Goal: Task Accomplishment & Management: Manage account settings

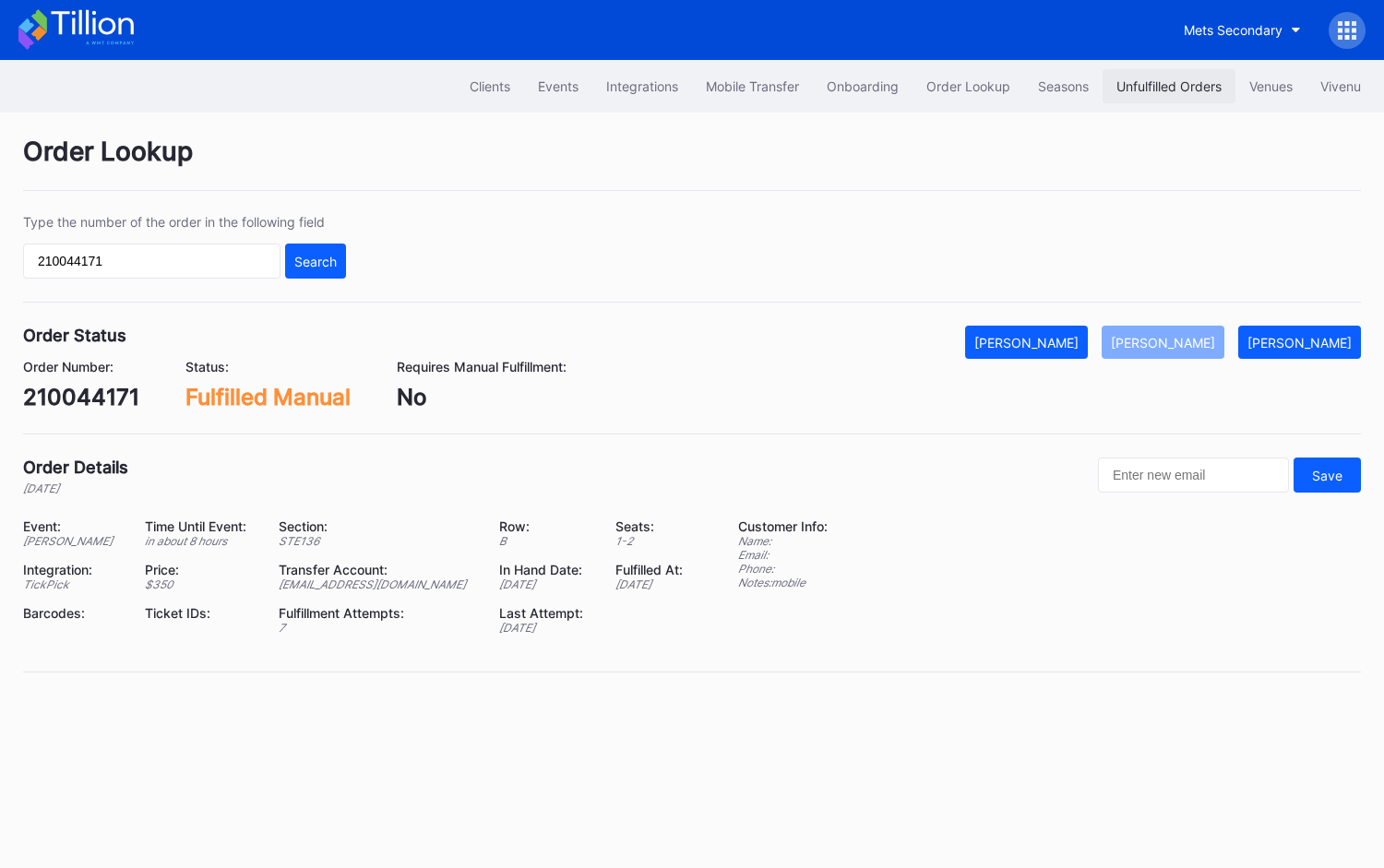
click at [1172, 84] on div "Unfulfilled Orders" at bounding box center [1169, 87] width 105 height 16
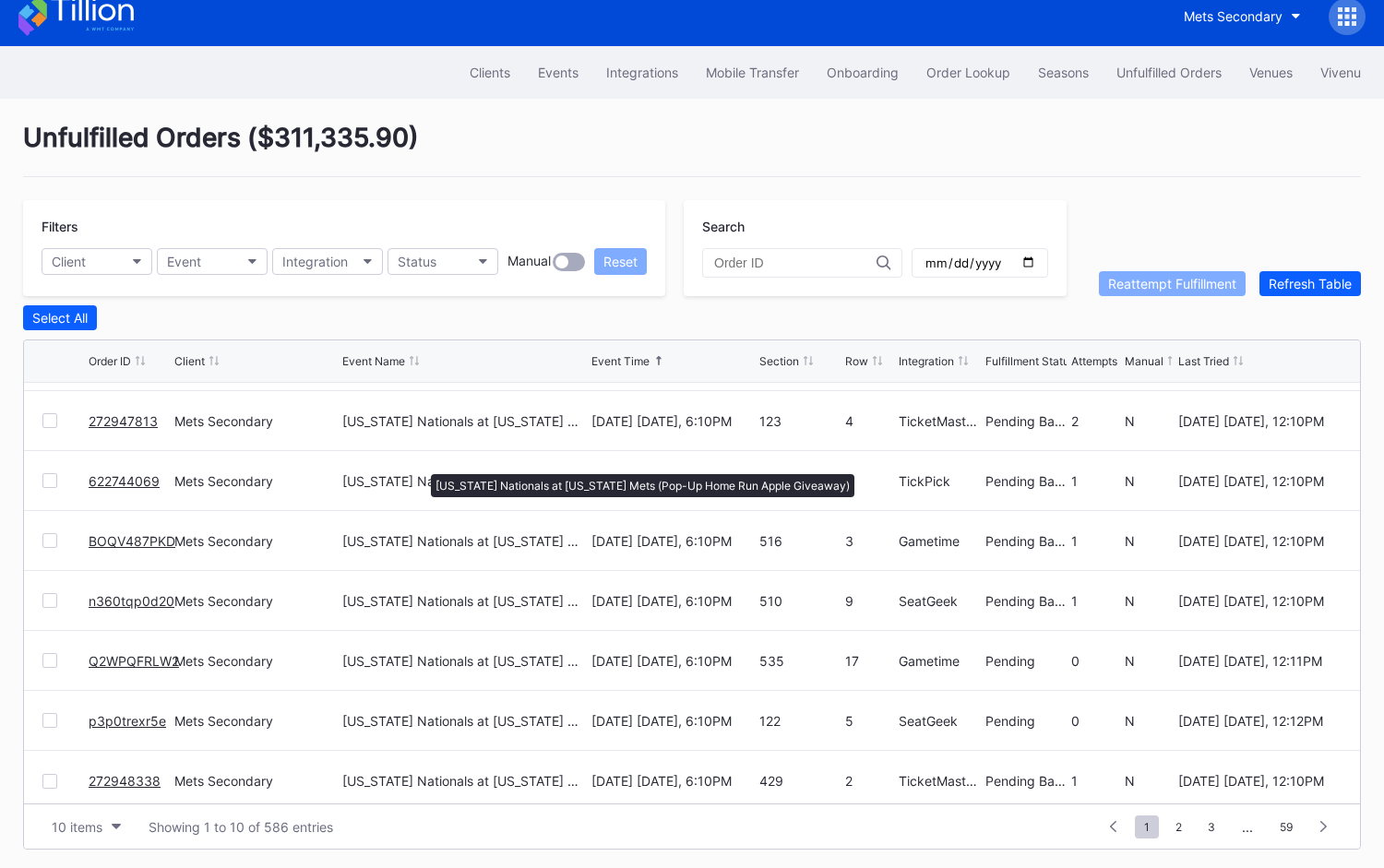
scroll to position [178, 0]
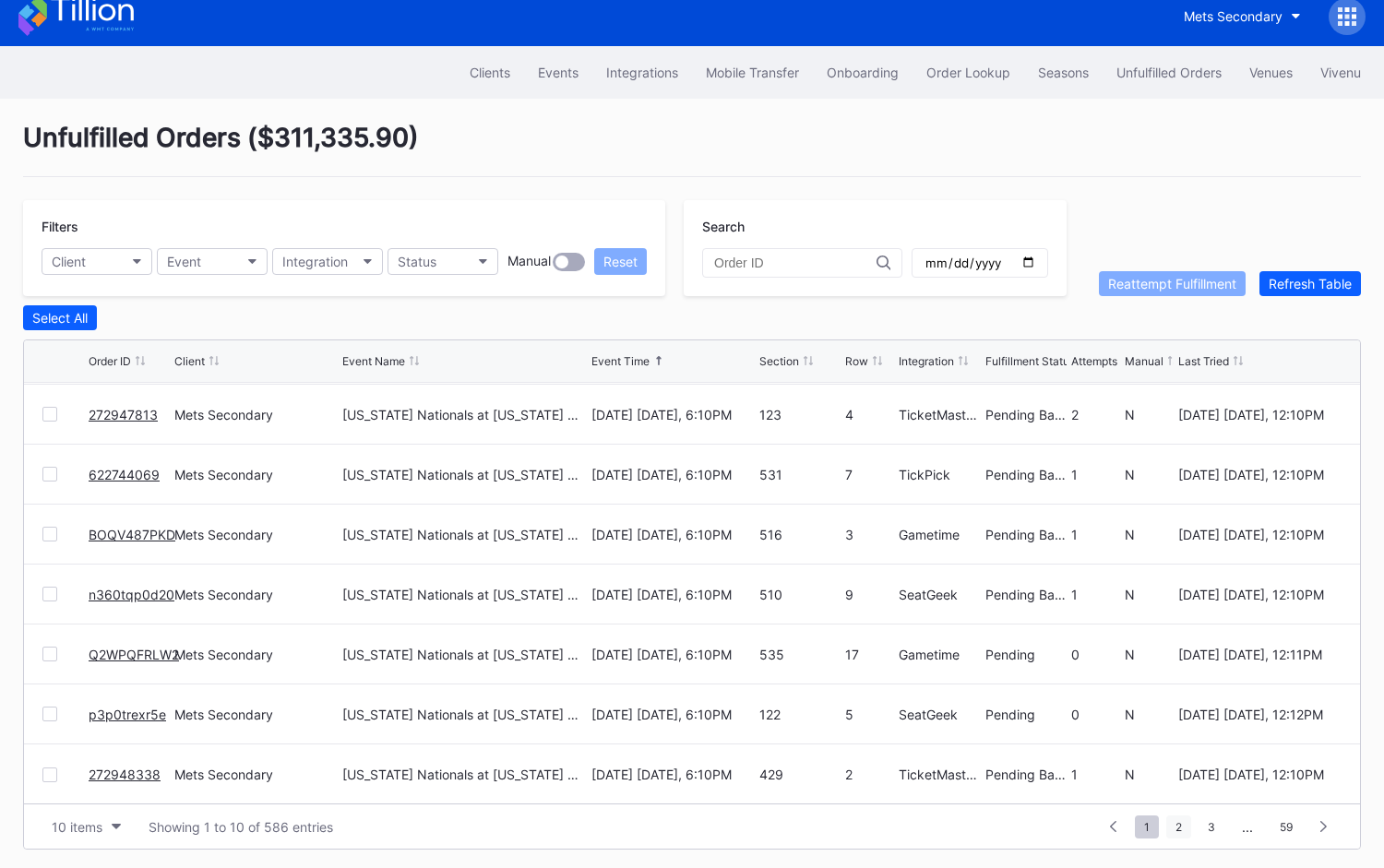
click at [1186, 827] on span "2" at bounding box center [1179, 827] width 25 height 23
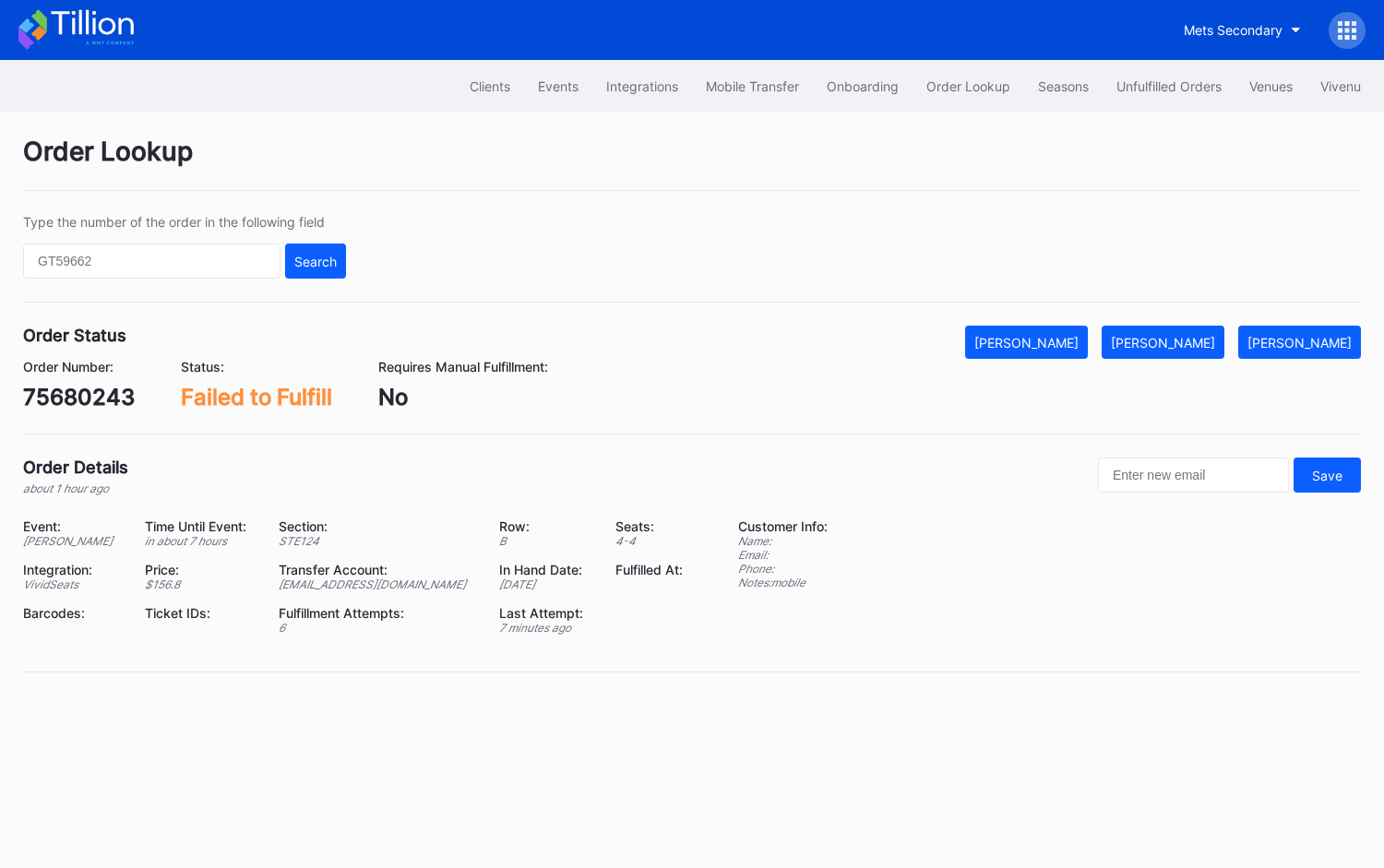
click at [86, 390] on div "75680243" at bounding box center [79, 398] width 112 height 27
copy div "75680243"
click at [1194, 335] on div "[PERSON_NAME]" at bounding box center [1162, 343] width 104 height 16
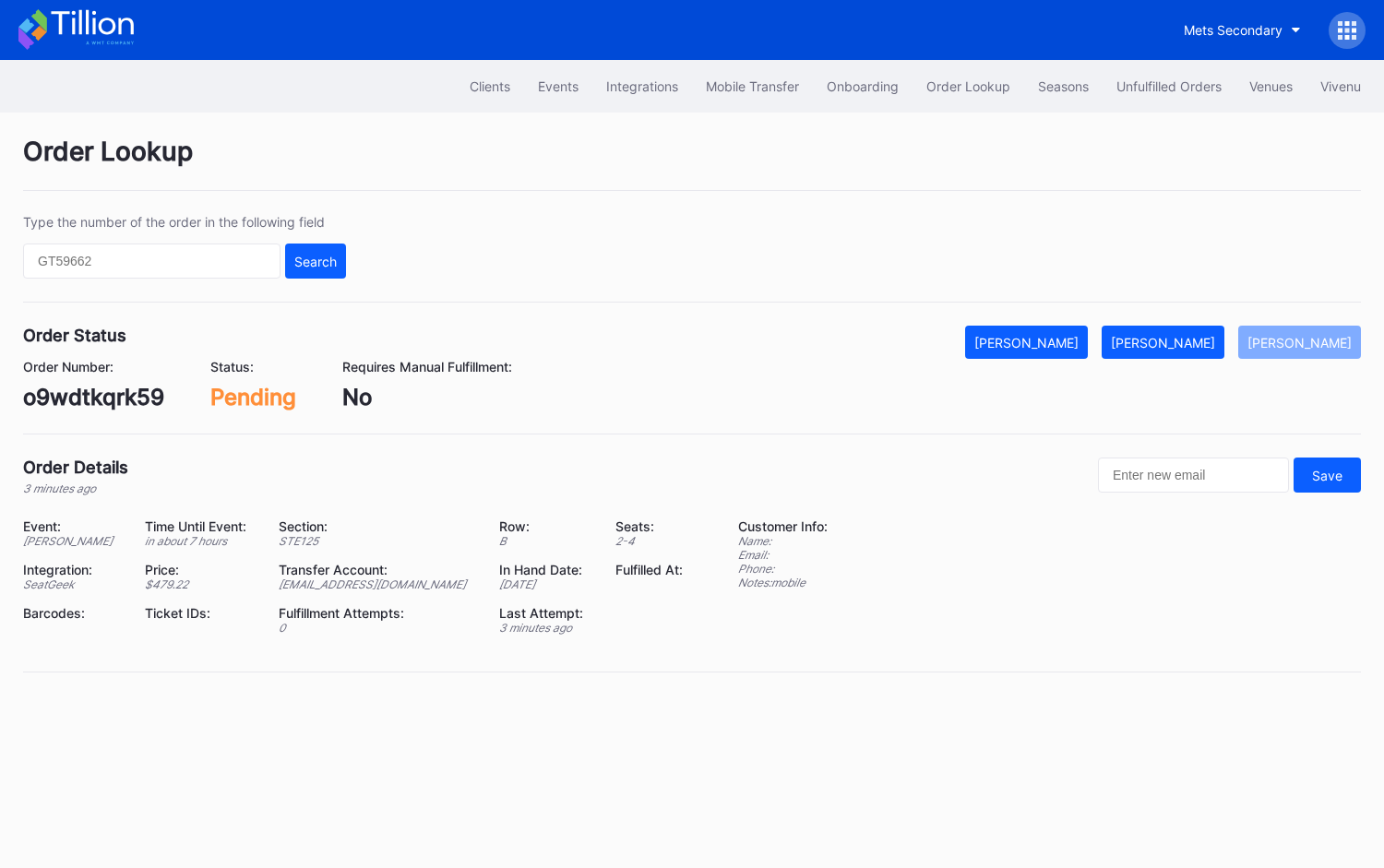
click at [111, 392] on div "o9wdtkqrk59" at bounding box center [93, 398] width 141 height 27
copy div "o9wdtkqrk59"
click at [1189, 330] on button "Mark Fulfilled" at bounding box center [1162, 342] width 122 height 33
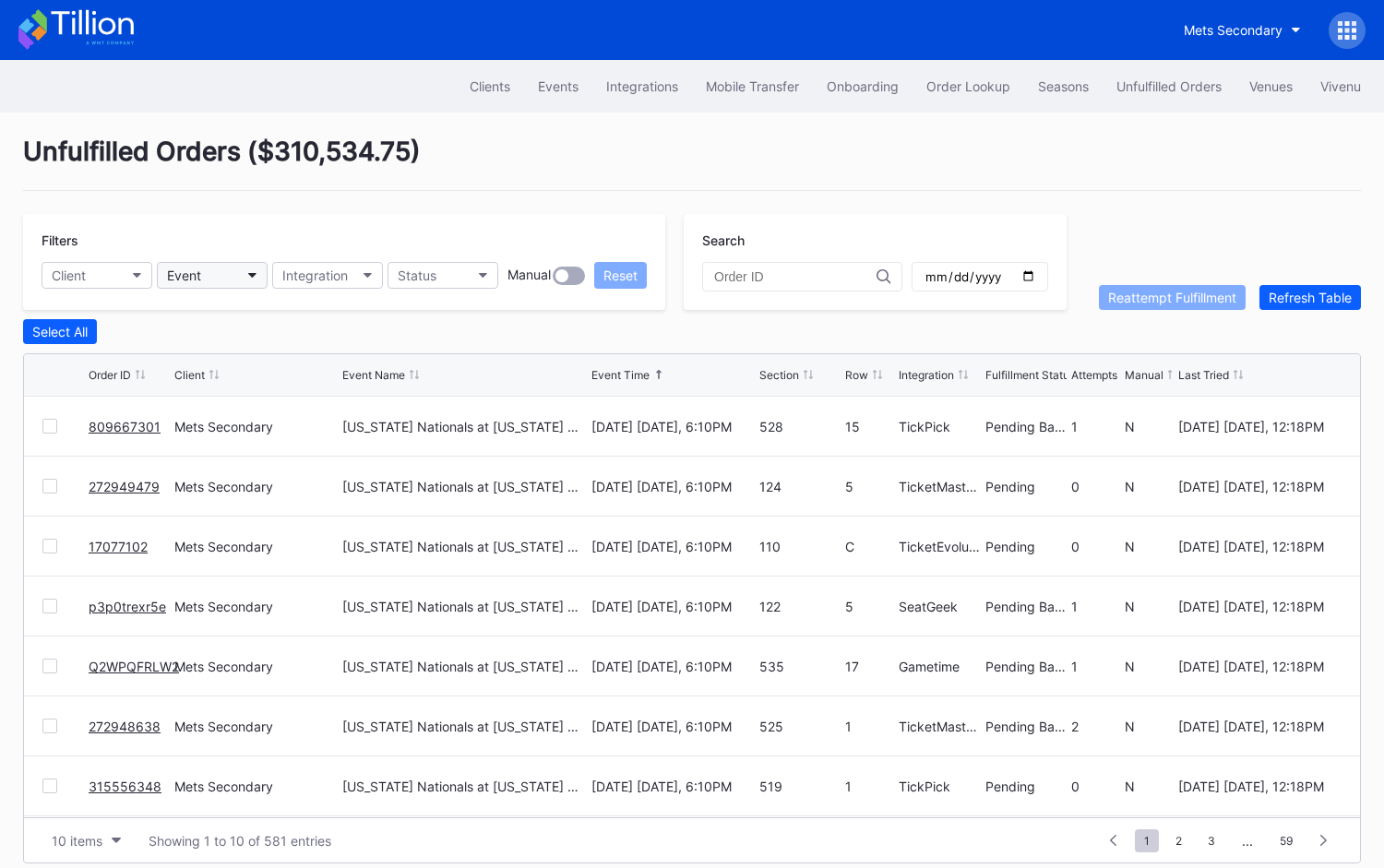
scroll to position [14, 0]
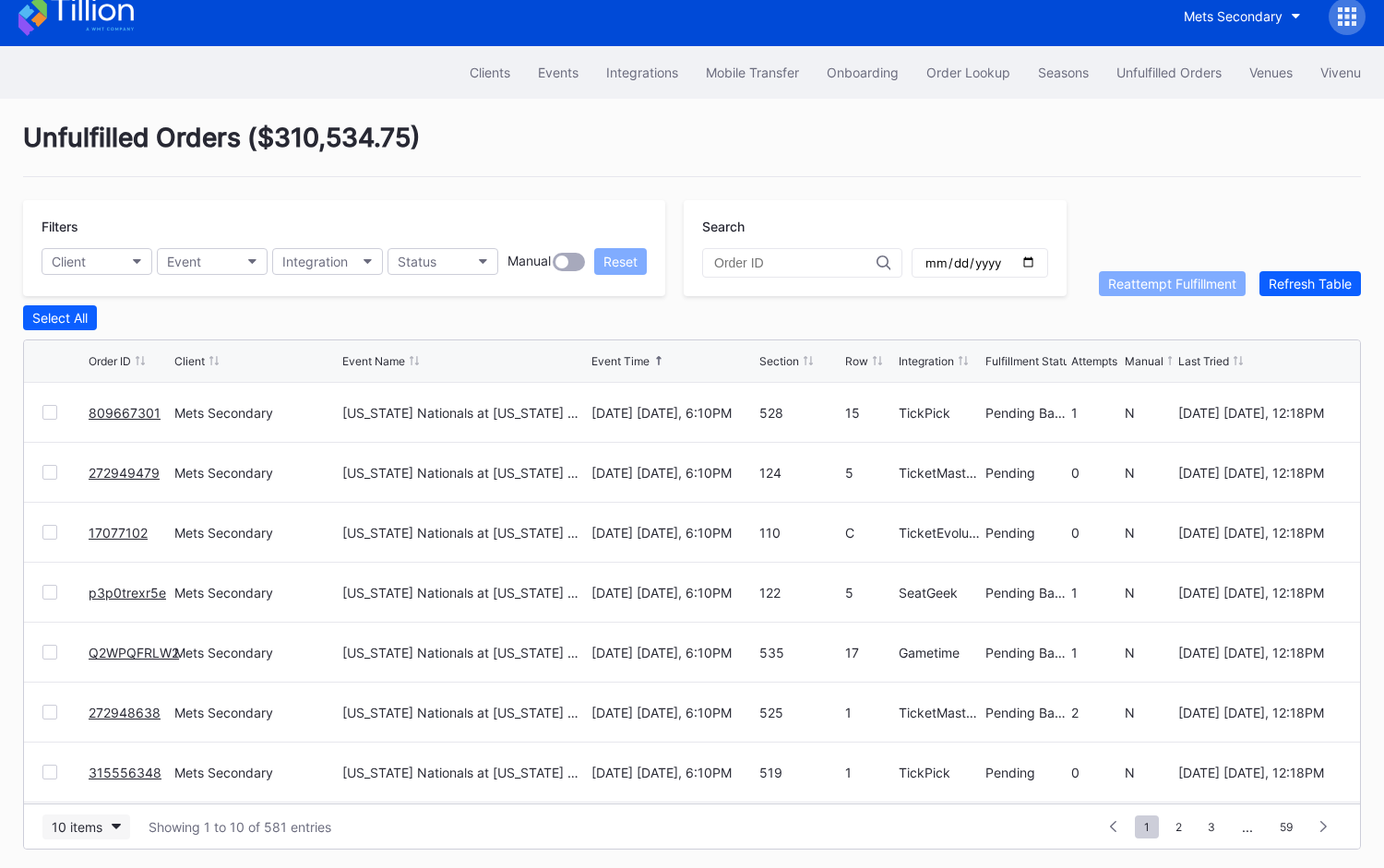
click at [99, 820] on div "10 items" at bounding box center [77, 827] width 51 height 16
click at [110, 719] on div "50 items" at bounding box center [86, 708] width 87 height 34
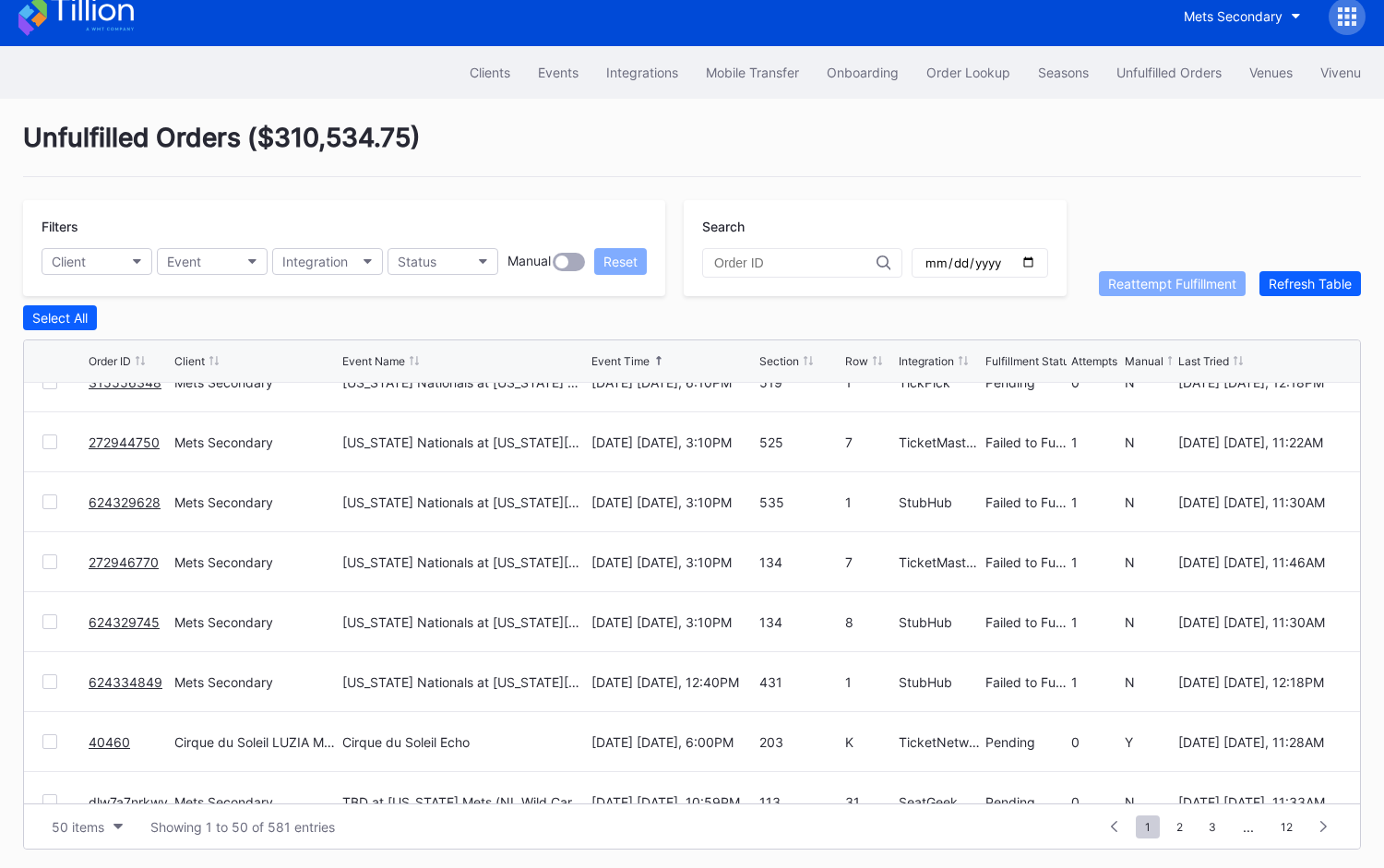
scroll to position [0, 0]
